Goal: Information Seeking & Learning: Find specific page/section

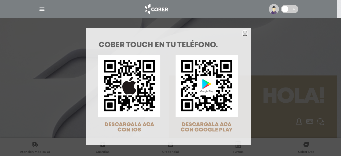
click at [243, 34] on polygon "Close" at bounding box center [245, 34] width 4 height 4
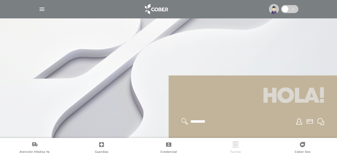
click at [237, 141] on icon at bounding box center [235, 144] width 5 height 6
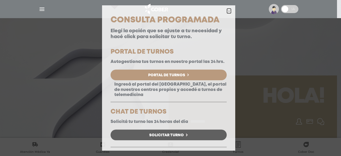
click at [227, 11] on polygon "button" at bounding box center [229, 11] width 4 height 4
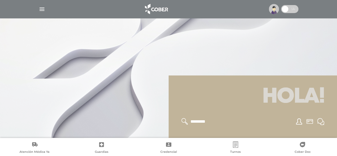
click at [41, 9] on img "button" at bounding box center [42, 9] width 7 height 7
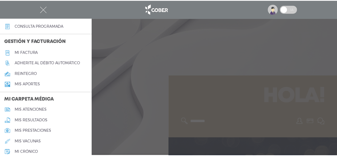
scroll to position [115, 0]
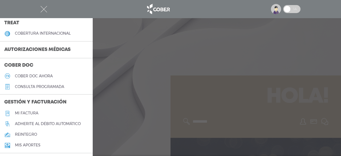
click at [178, 64] on div at bounding box center [170, 78] width 341 height 156
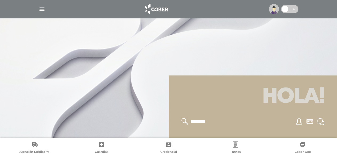
click at [291, 10] on span at bounding box center [289, 9] width 17 height 8
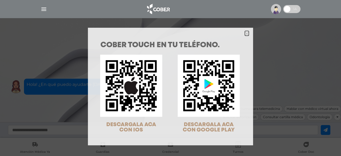
click at [246, 33] on icon "Close" at bounding box center [247, 34] width 4 height 4
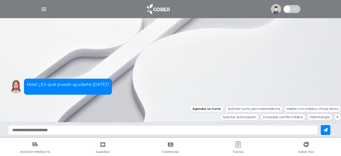
click at [206, 110] on div "Agendar un turno" at bounding box center [207, 108] width 34 height 7
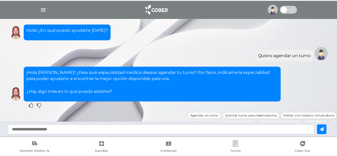
scroll to position [6, 0]
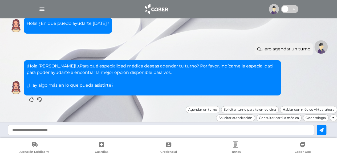
click at [27, 132] on input "text" at bounding box center [161, 130] width 306 height 10
type input "**********"
click at [323, 130] on icon at bounding box center [321, 130] width 4 height 4
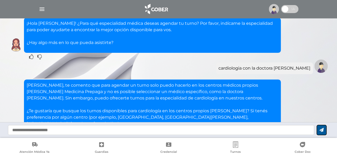
scroll to position [94, 0]
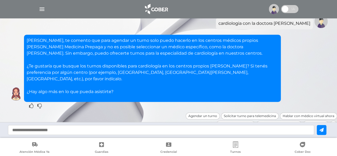
click at [63, 133] on input "text" at bounding box center [161, 130] width 306 height 10
type input "**"
click at [323, 131] on icon at bounding box center [321, 130] width 4 height 4
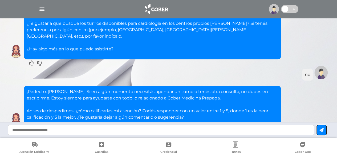
scroll to position [162, 0]
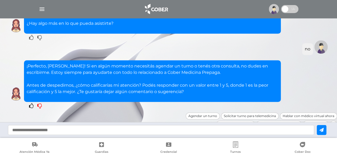
click at [39, 103] on icon at bounding box center [39, 105] width 5 height 5
click at [35, 130] on input "text" at bounding box center [161, 130] width 306 height 10
type input "*"
click at [326, 131] on button at bounding box center [322, 130] width 10 height 10
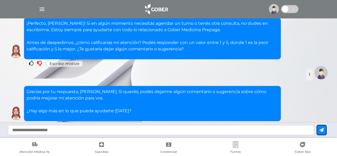
scroll to position [224, 0]
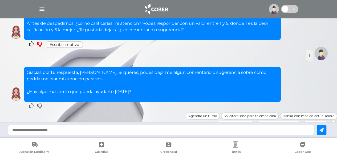
click at [34, 132] on input "text" at bounding box center [161, 130] width 306 height 10
type input "**********"
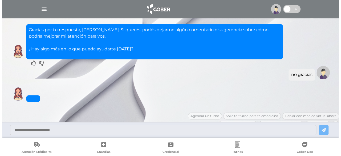
scroll to position [285, 0]
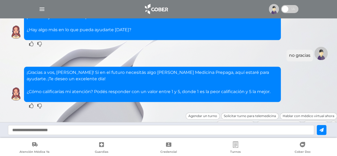
click at [42, 9] on img "button" at bounding box center [42, 9] width 7 height 7
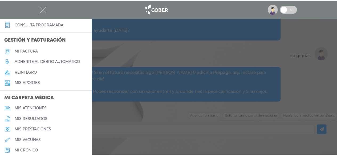
scroll to position [89, 0]
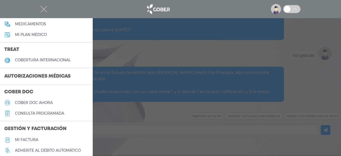
click at [32, 112] on h5 "consulta programada" at bounding box center [39, 113] width 49 height 5
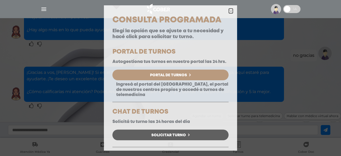
click at [229, 11] on icon "button" at bounding box center [231, 11] width 4 height 4
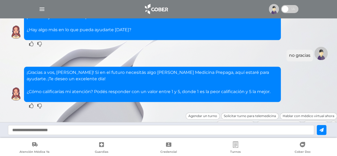
click at [237, 146] on icon at bounding box center [235, 144] width 6 height 6
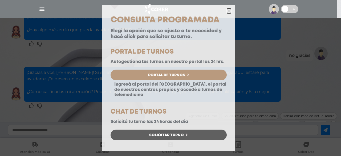
click at [227, 12] on polygon "button" at bounding box center [229, 11] width 4 height 4
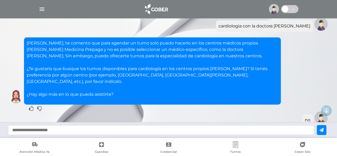
scroll to position [0, 0]
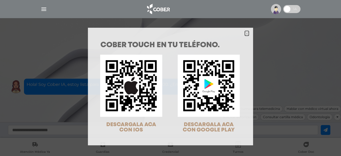
click at [245, 33] on icon "Close" at bounding box center [247, 34] width 4 height 4
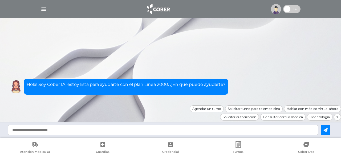
click at [154, 10] on img at bounding box center [158, 9] width 28 height 13
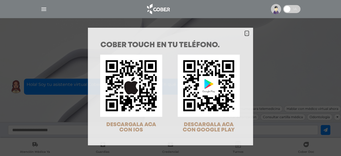
click at [245, 33] on icon "Close" at bounding box center [247, 34] width 4 height 4
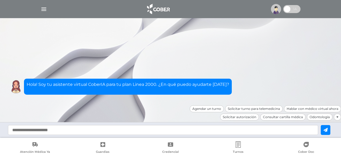
click at [42, 9] on img "button" at bounding box center [43, 9] width 7 height 7
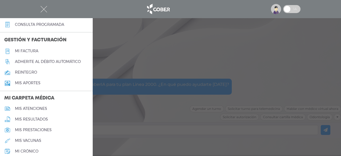
scroll to position [89, 0]
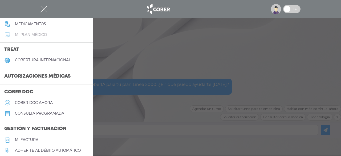
click at [37, 36] on h5 "Mi plan médico" at bounding box center [31, 34] width 32 height 5
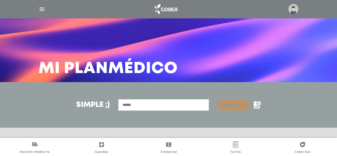
click at [153, 106] on input "text" at bounding box center [163, 104] width 91 height 11
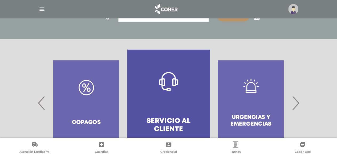
scroll to position [117, 0]
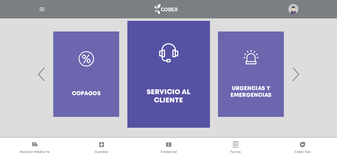
click at [299, 77] on span "›" at bounding box center [295, 74] width 10 height 29
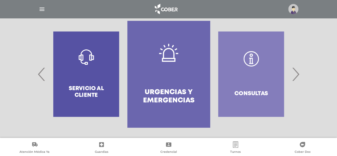
click at [299, 77] on span "›" at bounding box center [295, 74] width 10 height 29
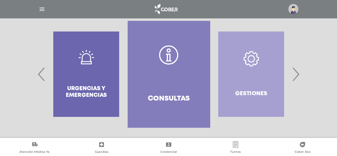
click at [299, 77] on span "›" at bounding box center [295, 74] width 10 height 29
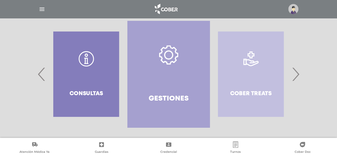
click at [299, 77] on span "›" at bounding box center [295, 74] width 10 height 29
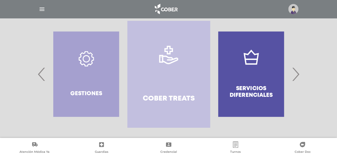
click at [299, 77] on span "›" at bounding box center [295, 74] width 10 height 29
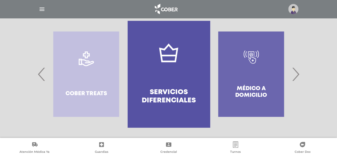
click at [299, 77] on span "›" at bounding box center [295, 74] width 10 height 29
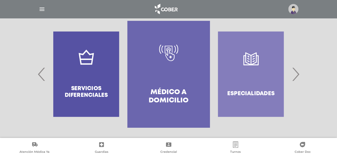
click at [299, 77] on span "›" at bounding box center [295, 74] width 10 height 29
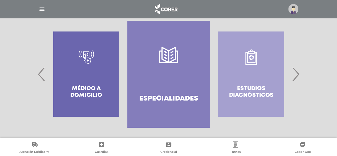
click at [299, 77] on span "›" at bounding box center [295, 74] width 10 height 29
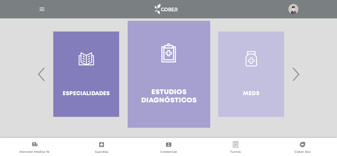
click at [299, 77] on span "›" at bounding box center [295, 74] width 10 height 29
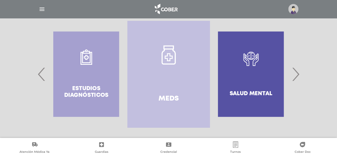
click at [299, 77] on span "›" at bounding box center [295, 74] width 10 height 29
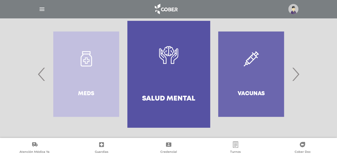
click at [299, 77] on span "›" at bounding box center [295, 74] width 10 height 29
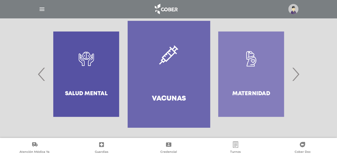
click at [299, 77] on span "›" at bounding box center [295, 74] width 10 height 29
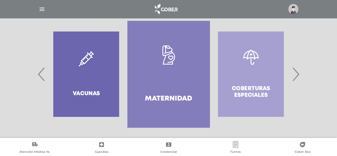
click at [299, 77] on span "›" at bounding box center [295, 74] width 10 height 29
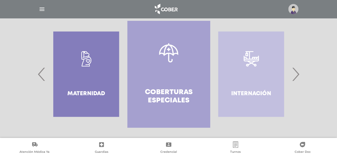
click at [299, 77] on span "›" at bounding box center [295, 74] width 10 height 29
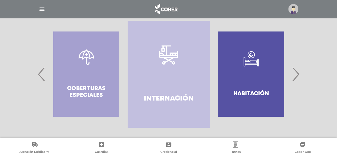
click at [299, 77] on span "›" at bounding box center [295, 74] width 10 height 29
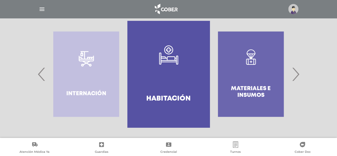
click at [299, 77] on span "›" at bounding box center [295, 74] width 10 height 29
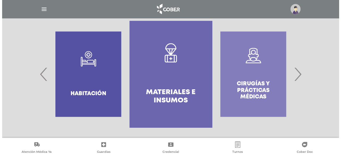
scroll to position [0, 0]
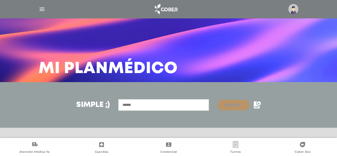
click at [43, 7] on img "button" at bounding box center [42, 9] width 7 height 7
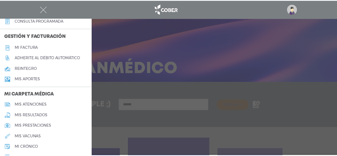
scroll to position [255, 0]
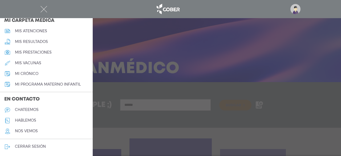
click at [35, 74] on h5 "mi crónico" at bounding box center [26, 73] width 23 height 5
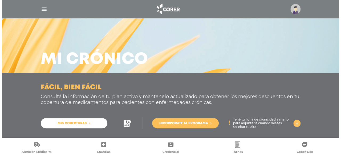
scroll to position [15, 0]
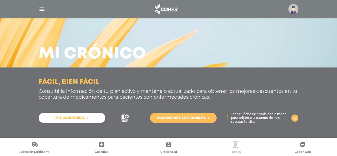
click at [235, 145] on icon at bounding box center [235, 144] width 5 height 6
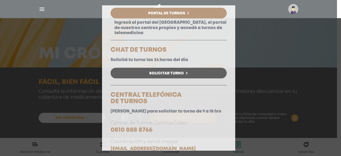
scroll to position [63, 0]
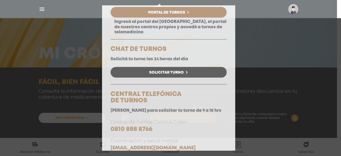
click at [173, 74] on span "Solicitar Turno" at bounding box center [166, 73] width 35 height 4
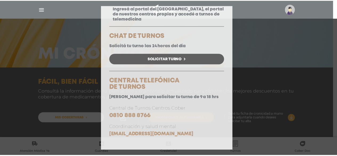
scroll to position [0, 0]
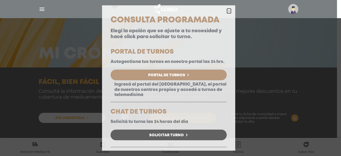
click at [227, 10] on icon "button" at bounding box center [229, 11] width 4 height 4
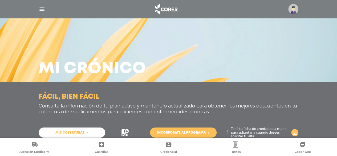
click at [42, 9] on img "button" at bounding box center [42, 9] width 7 height 7
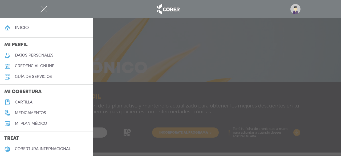
click at [33, 101] on link "cartilla" at bounding box center [46, 102] width 93 height 11
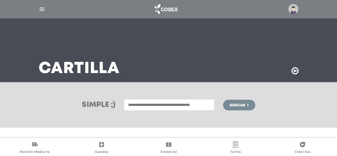
click at [159, 106] on input "text" at bounding box center [169, 104] width 91 height 11
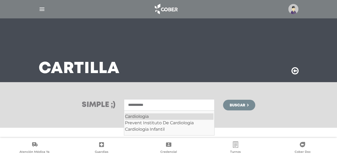
click at [144, 115] on div "Cardiologia" at bounding box center [169, 116] width 88 height 6
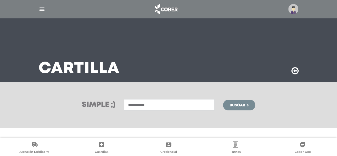
type input "**********"
click at [239, 103] on span "Buscar" at bounding box center [236, 105] width 15 height 4
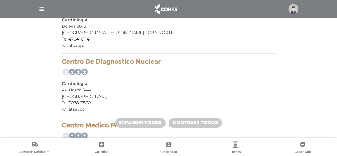
scroll to position [924, 0]
